Goal: Transaction & Acquisition: Purchase product/service

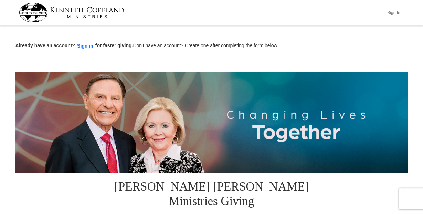
click at [393, 12] on button "Sign In" at bounding box center [393, 12] width 21 height 11
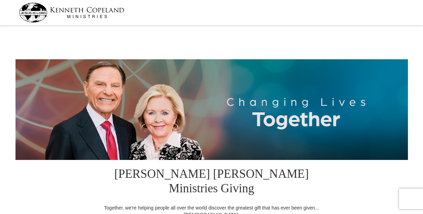
select select "CO"
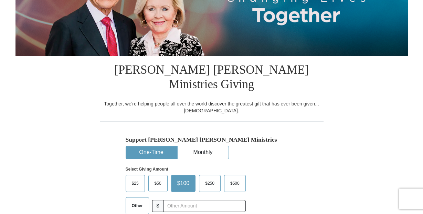
scroll to position [145, 0]
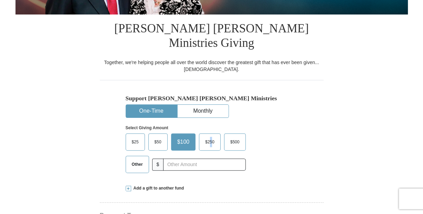
click at [210, 137] on span "$250" at bounding box center [210, 142] width 16 height 10
click at [0, 0] on input "$250" at bounding box center [0, 0] width 0 height 0
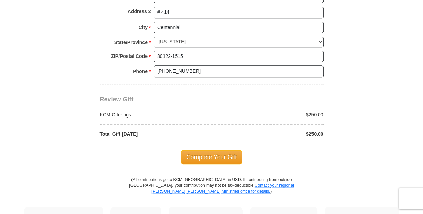
scroll to position [581, 0]
click at [206, 150] on span "Complete Your Gift" at bounding box center [211, 157] width 61 height 14
